Goal: Find specific page/section: Find specific page/section

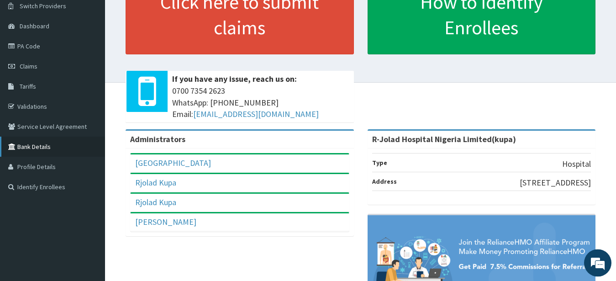
scroll to position [93, 0]
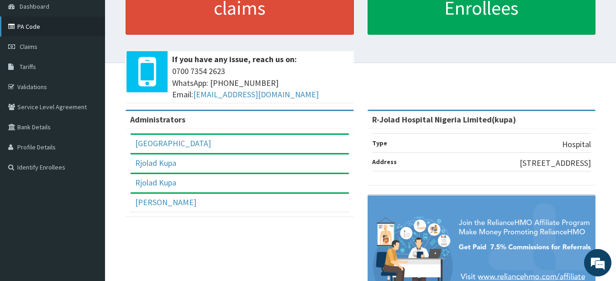
click at [38, 25] on link "PA Code" at bounding box center [52, 26] width 105 height 20
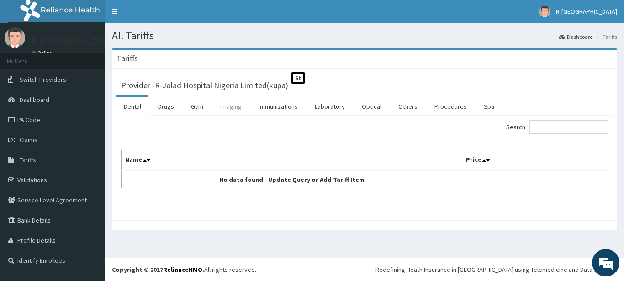
click at [233, 108] on link "Imaging" at bounding box center [231, 106] width 36 height 19
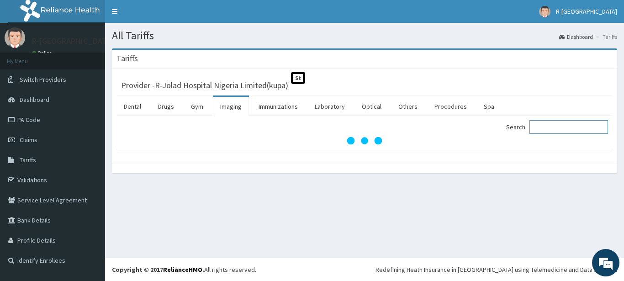
click at [550, 127] on input "Search:" at bounding box center [568, 127] width 79 height 14
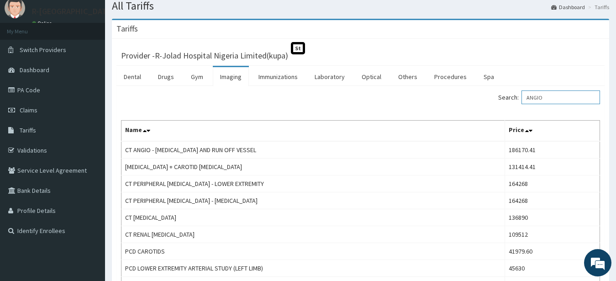
scroll to position [47, 0]
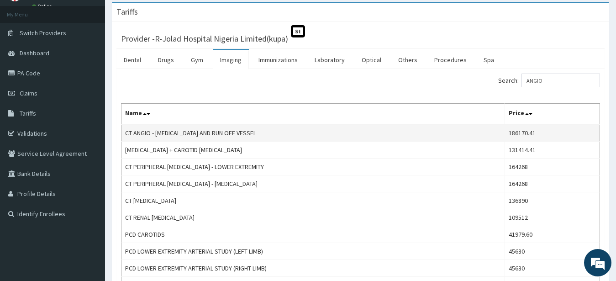
click at [204, 133] on td "CT ANGIO - [MEDICAL_DATA] AND RUN OFF VESSEL" at bounding box center [313, 132] width 384 height 17
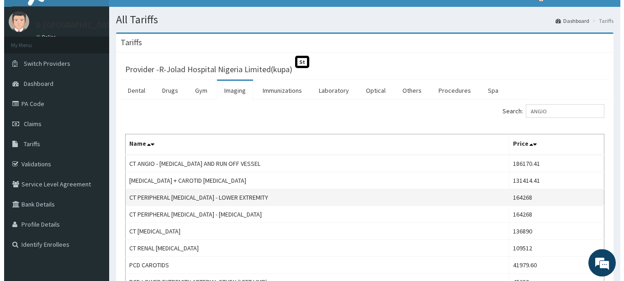
scroll to position [0, 0]
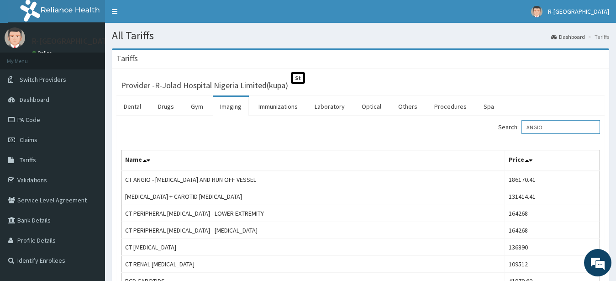
drag, startPoint x: 561, startPoint y: 127, endPoint x: 479, endPoint y: 136, distance: 82.3
click at [522, 134] on input "ANGIO" at bounding box center [561, 127] width 79 height 14
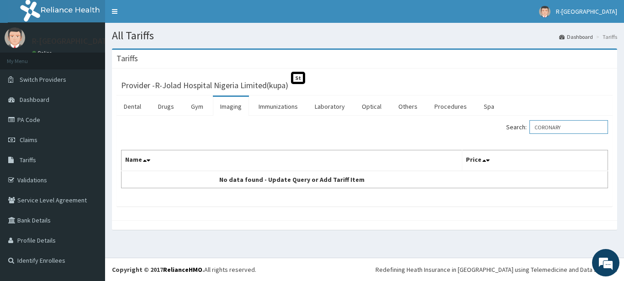
drag, startPoint x: 577, startPoint y: 128, endPoint x: 427, endPoint y: 146, distance: 151.4
click at [529, 134] on input "CORONARY" at bounding box center [568, 127] width 79 height 14
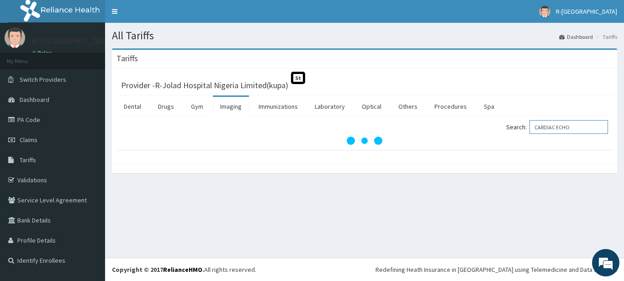
type input "CARDIAC ECHO"
